Goal: Information Seeking & Learning: Find specific page/section

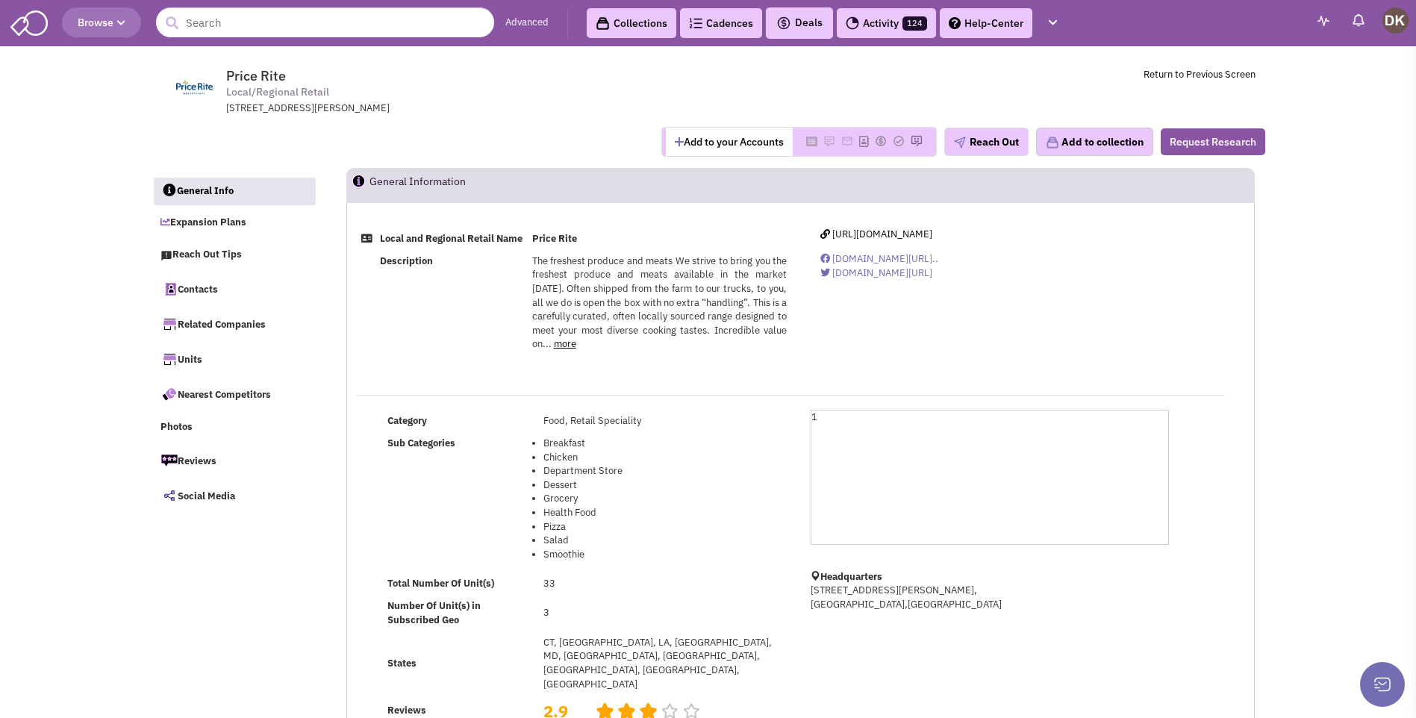
select select
click at [288, 29] on input "text" at bounding box center [325, 22] width 338 height 30
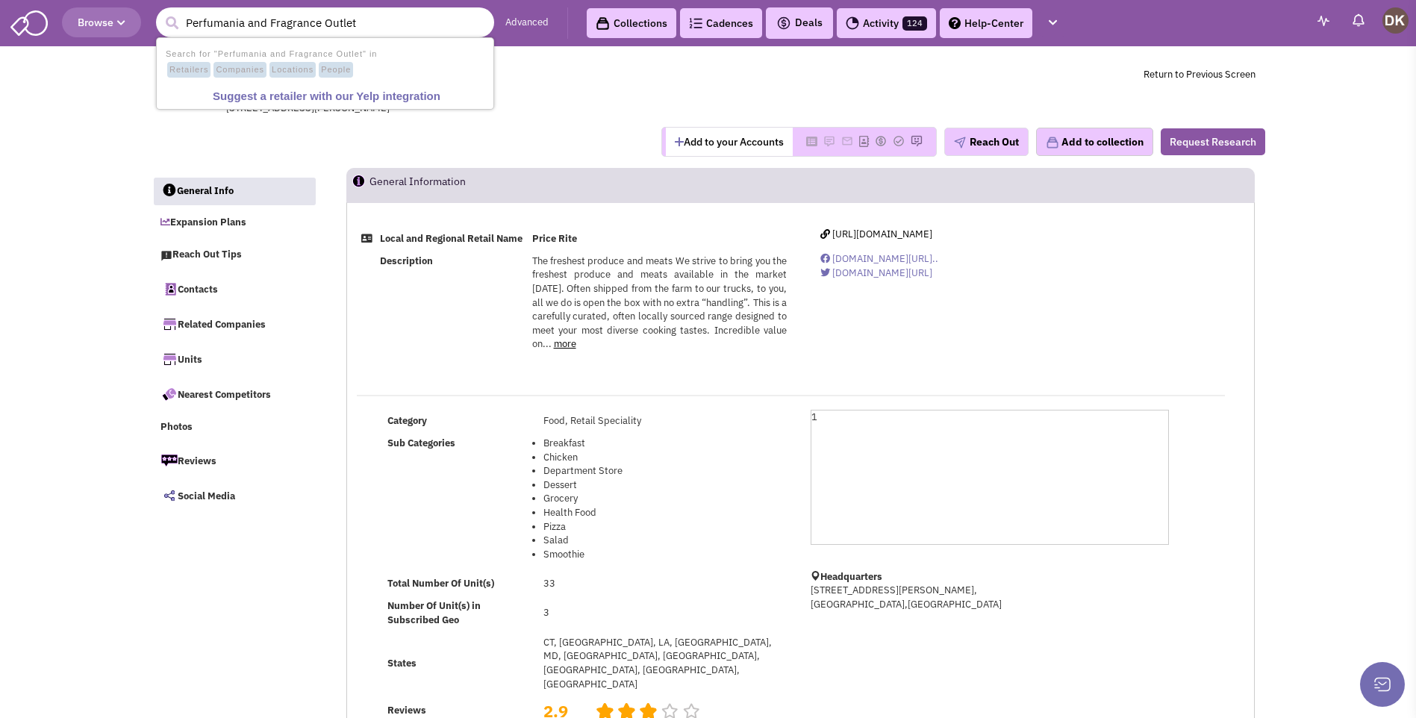
type input "Perfumania and Fragrance Outlet"
click at [160, 12] on button "submit" at bounding box center [171, 23] width 22 height 22
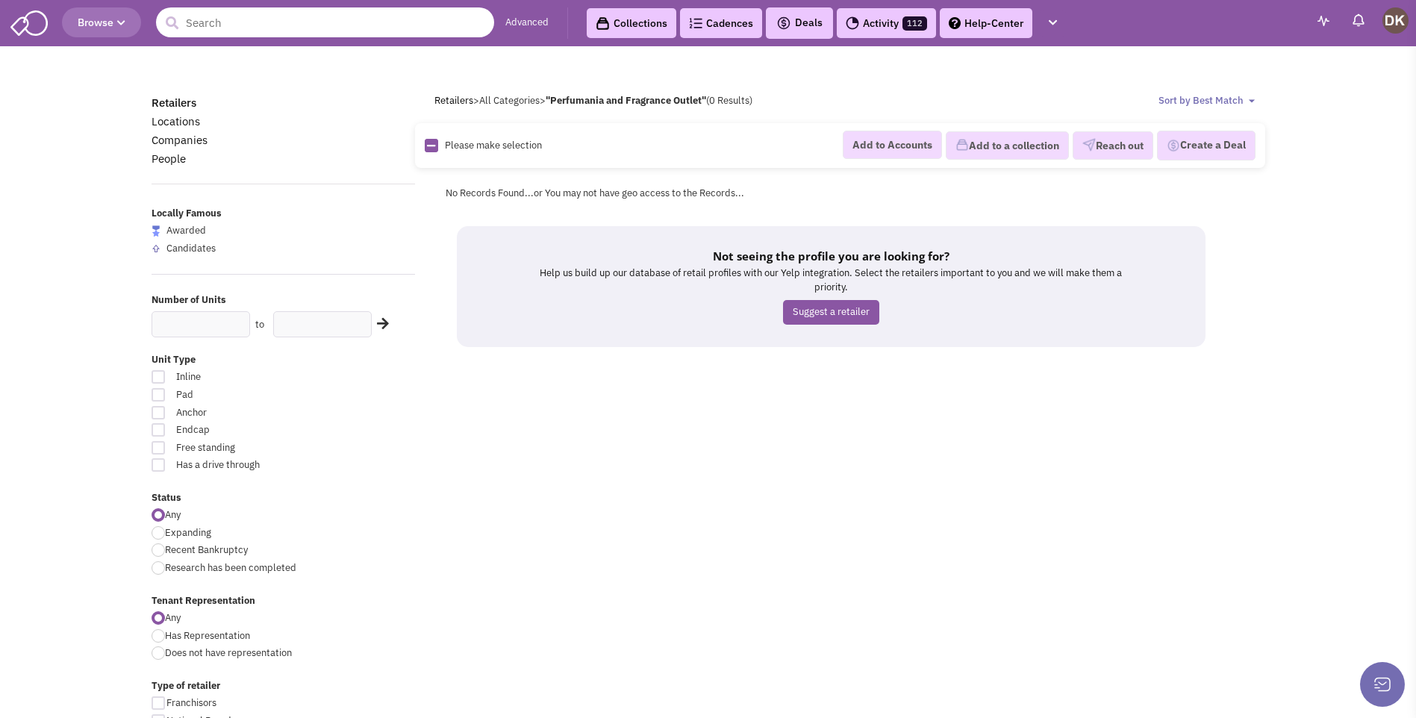
click at [306, 27] on input "text" at bounding box center [325, 22] width 338 height 30
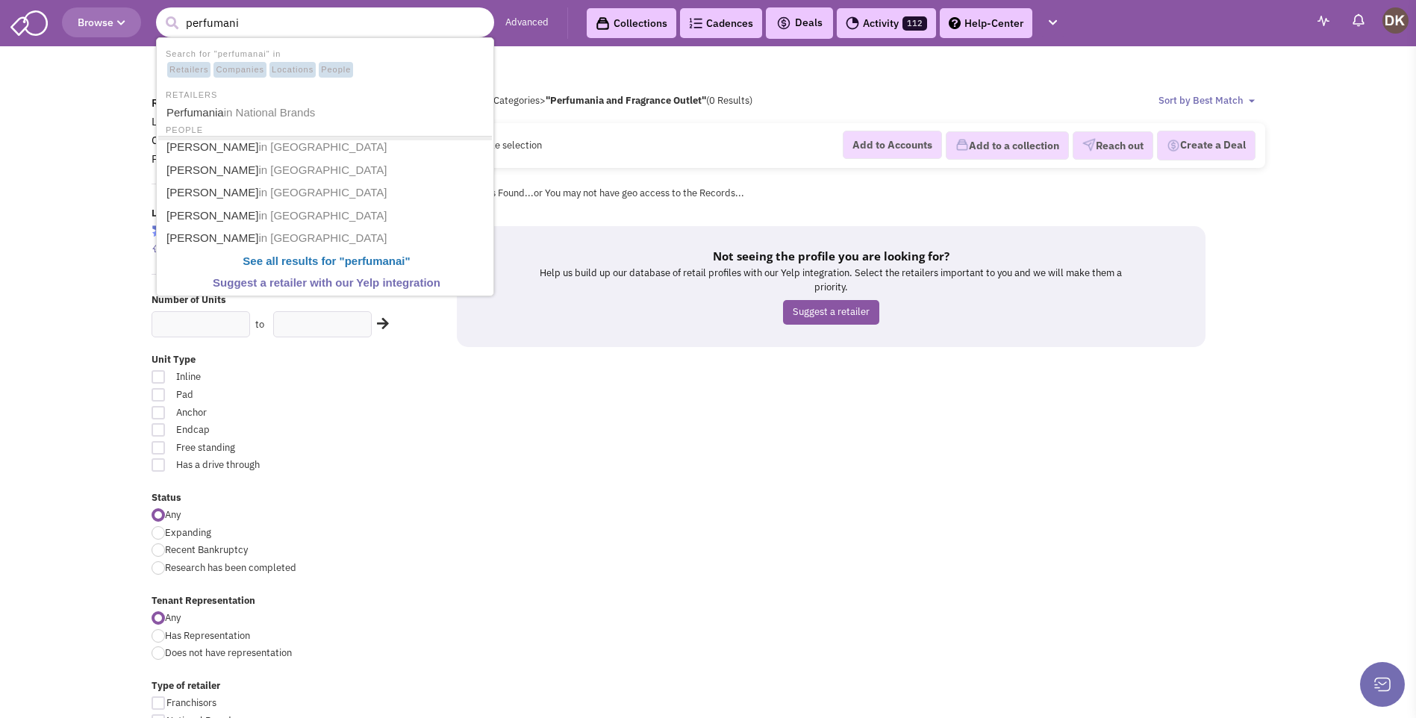
type input "perfumania"
click at [278, 118] on span "in National Brands" at bounding box center [274, 113] width 92 height 13
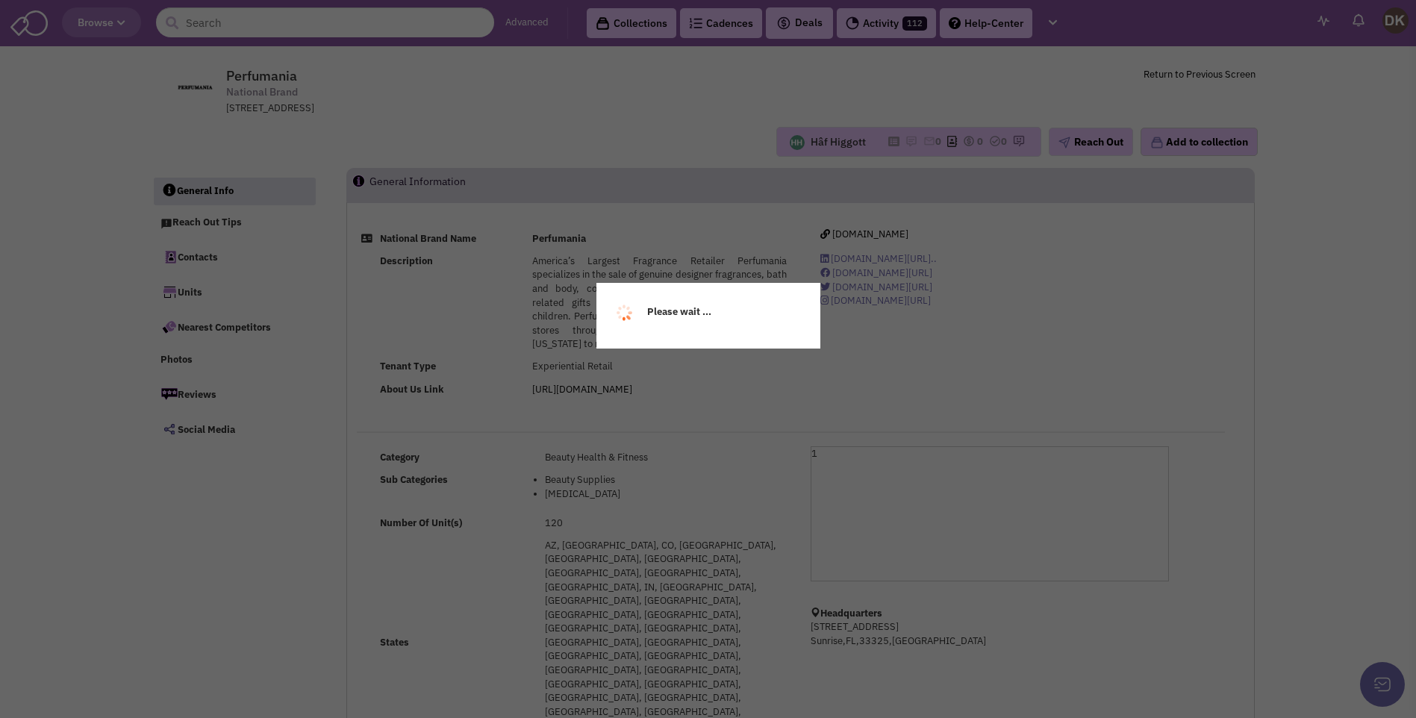
select select
